Goal: Information Seeking & Learning: Find specific page/section

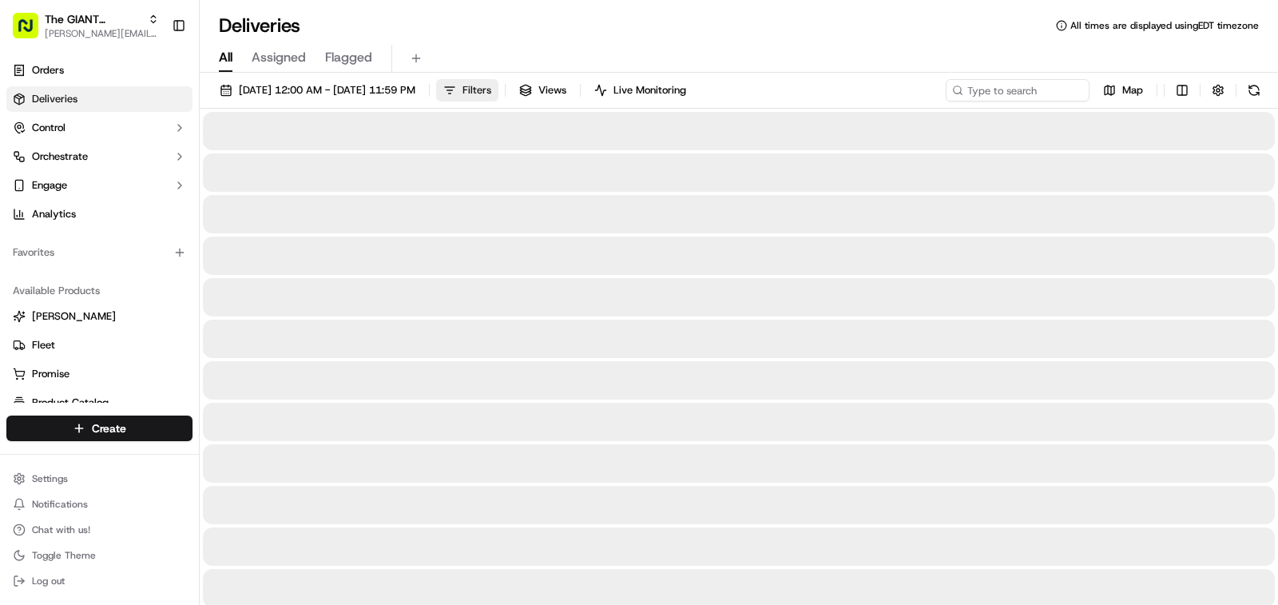
click at [491, 95] on span "Filters" at bounding box center [476, 90] width 29 height 14
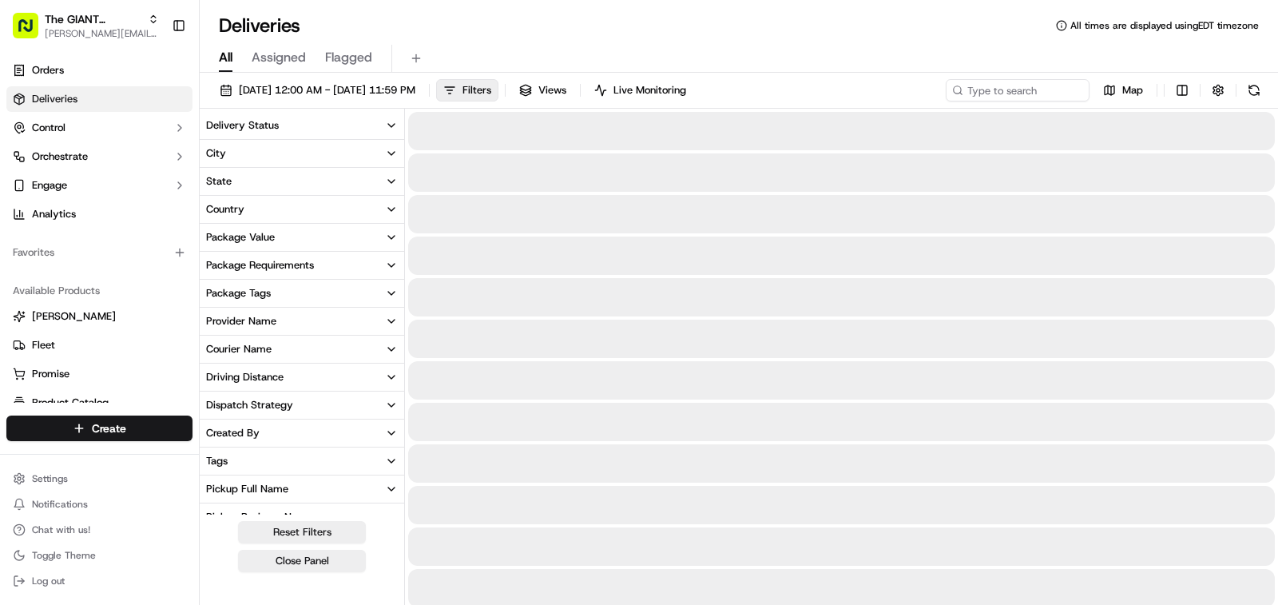
click at [272, 160] on button "City" at bounding box center [302, 153] width 204 height 27
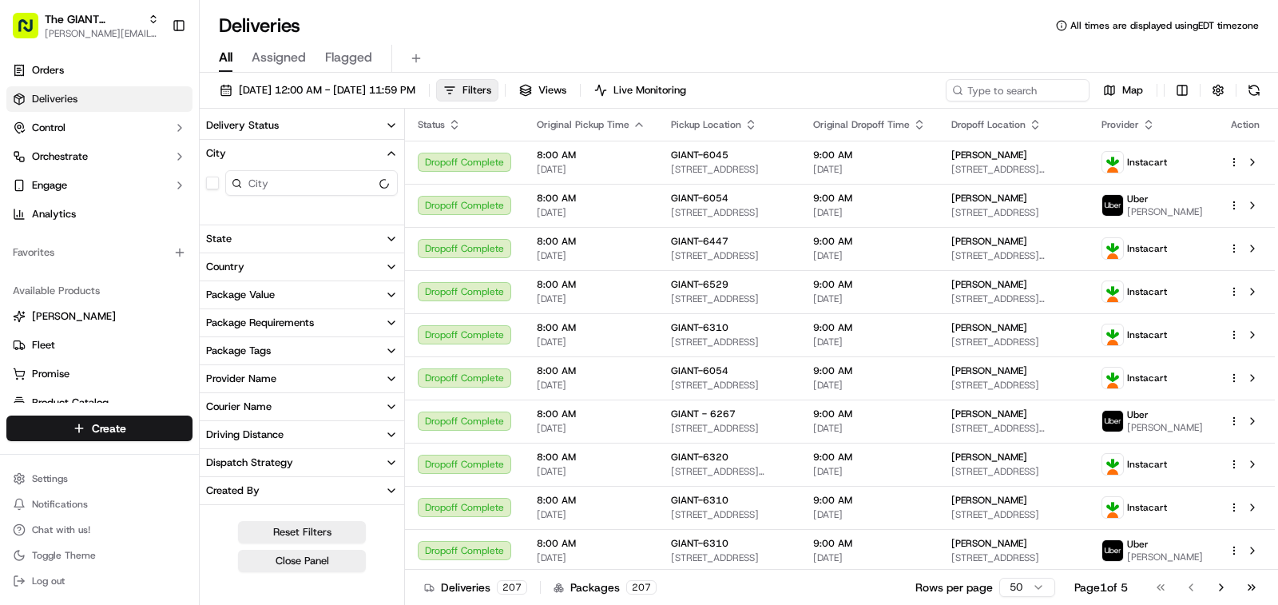
click at [265, 185] on input at bounding box center [311, 183] width 173 height 26
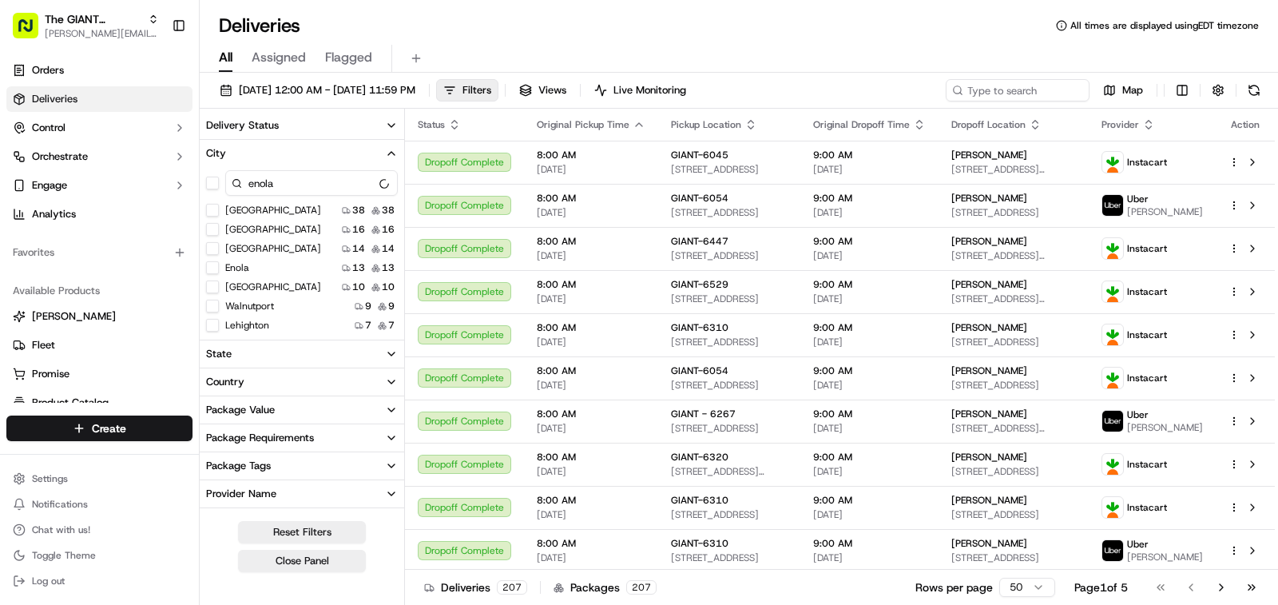
type input "enola"
click at [218, 267] on button "Enola" at bounding box center [212, 267] width 13 height 13
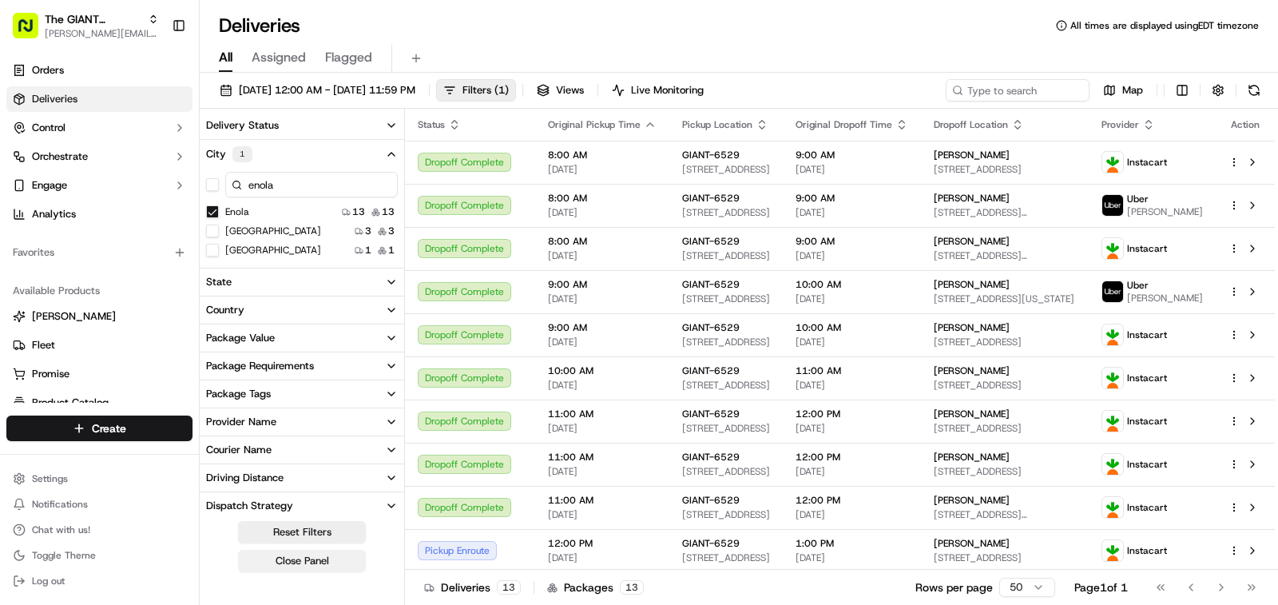
click at [316, 557] on button "Close Panel" at bounding box center [302, 561] width 128 height 22
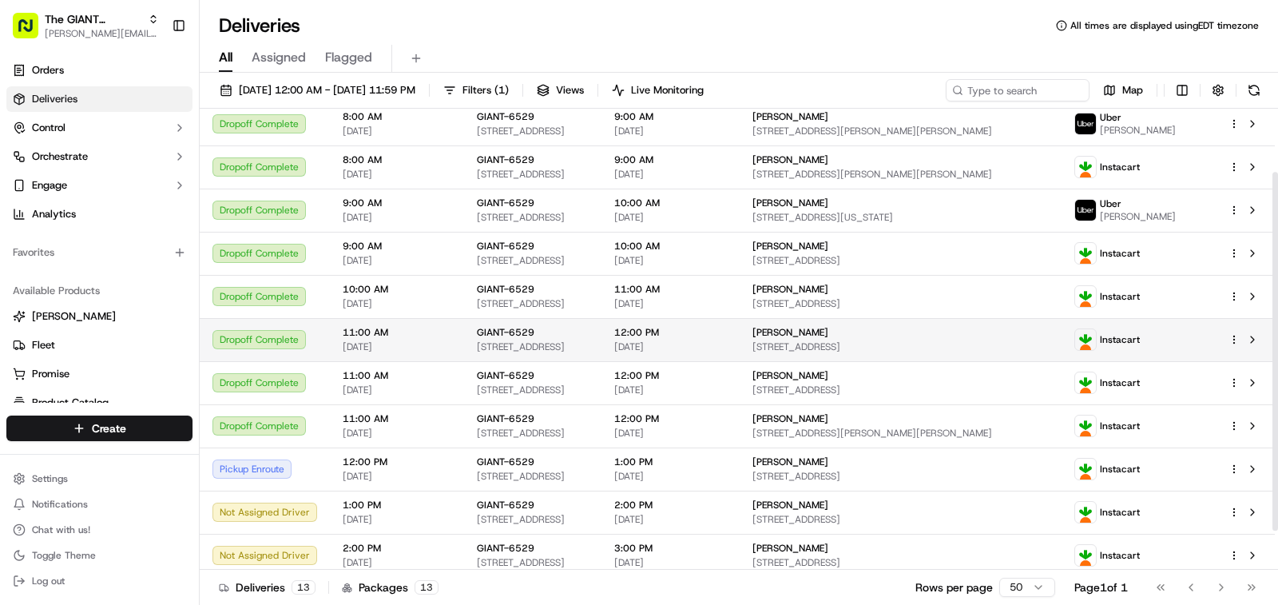
scroll to position [132, 0]
